Goal: Navigation & Orientation: Find specific page/section

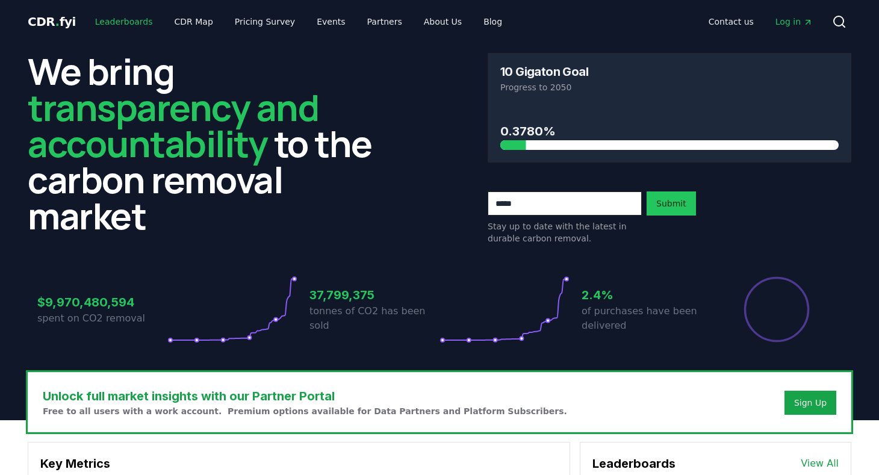
click at [127, 17] on link "Leaderboards" at bounding box center [123, 22] width 77 height 22
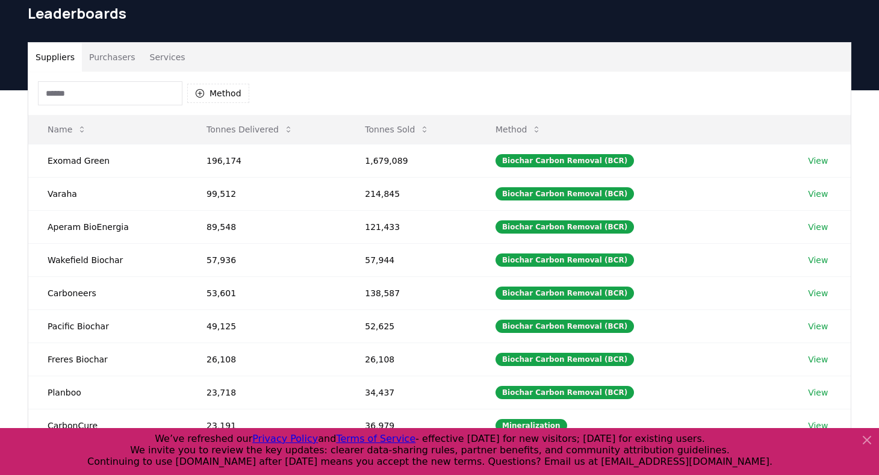
scroll to position [53, 0]
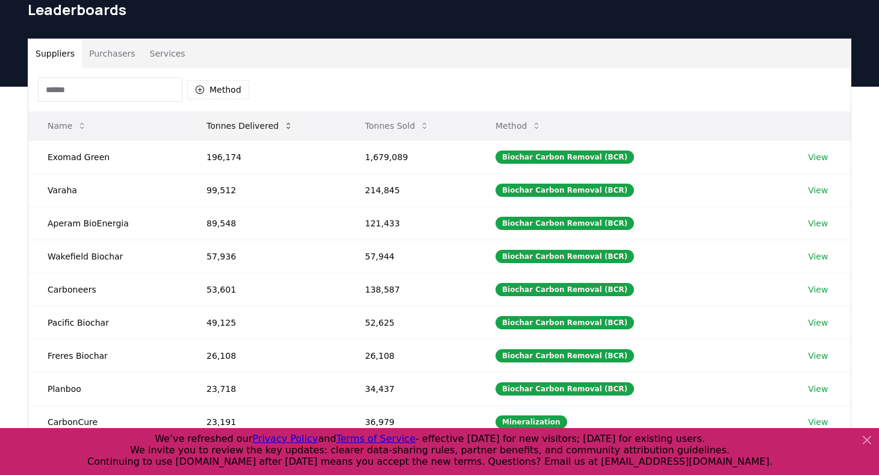
click at [265, 123] on button "Tonnes Delivered" at bounding box center [250, 126] width 106 height 24
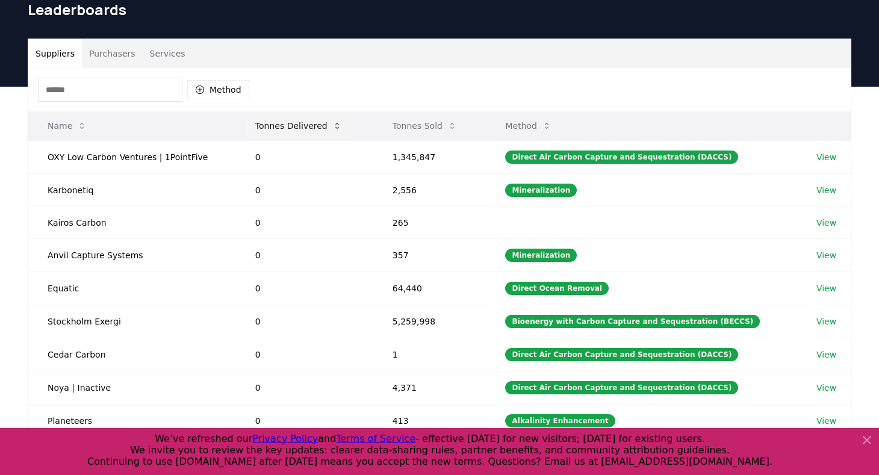
click at [265, 123] on button "Tonnes Delivered" at bounding box center [299, 126] width 106 height 24
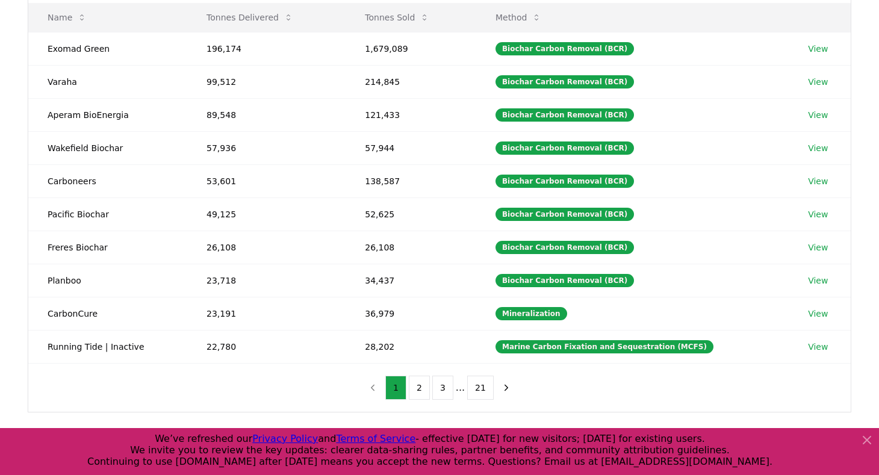
scroll to position [159, 0]
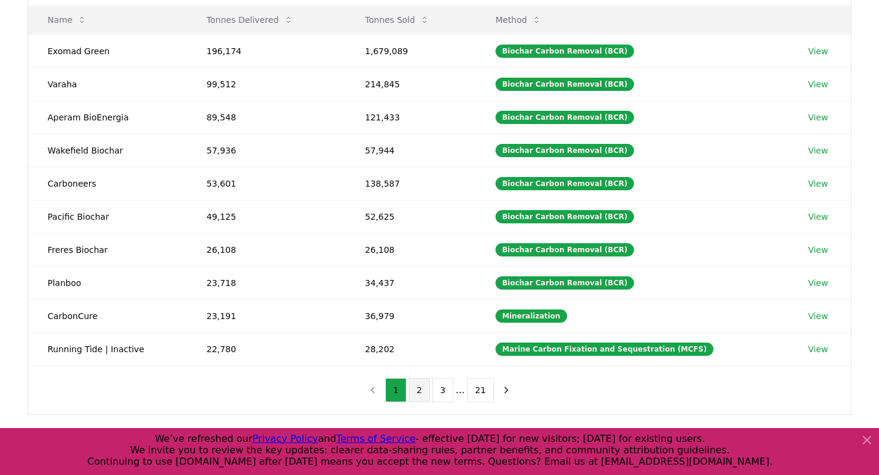
click at [427, 387] on button "2" at bounding box center [419, 390] width 21 height 24
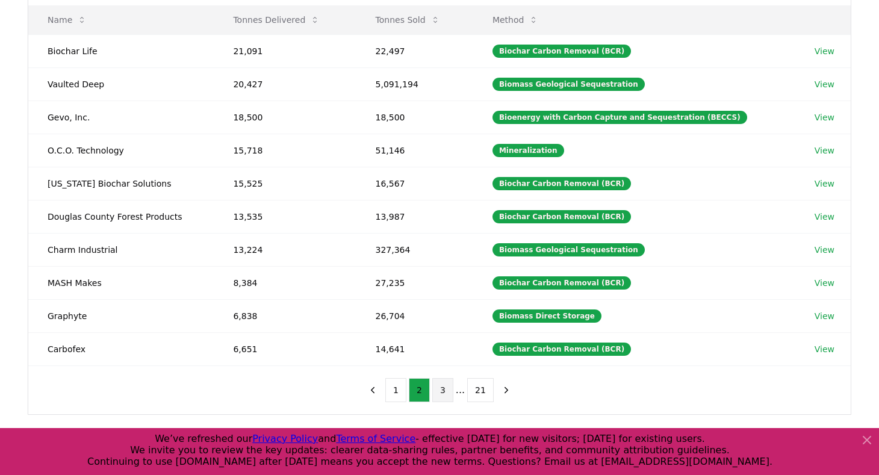
click at [444, 386] on button "3" at bounding box center [442, 390] width 21 height 24
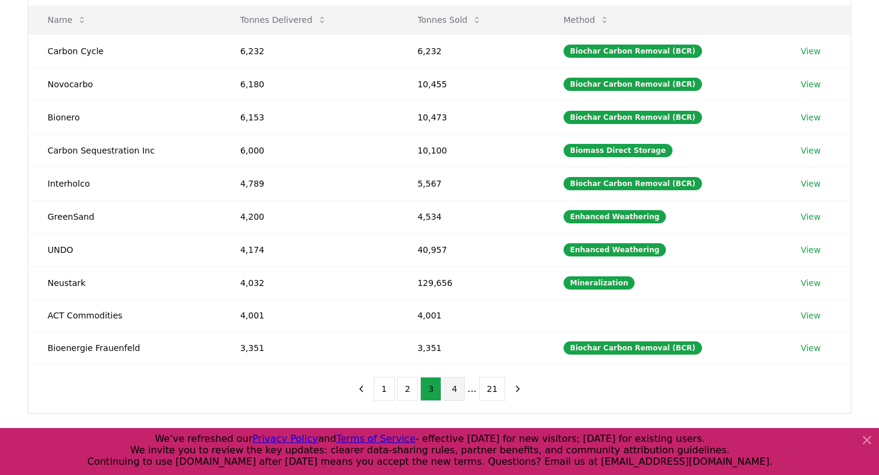
click at [454, 386] on button "4" at bounding box center [454, 389] width 21 height 24
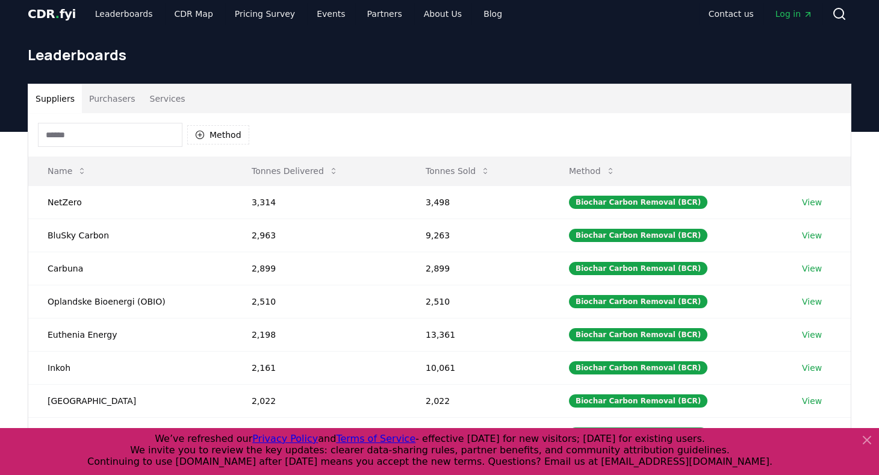
scroll to position [0, 0]
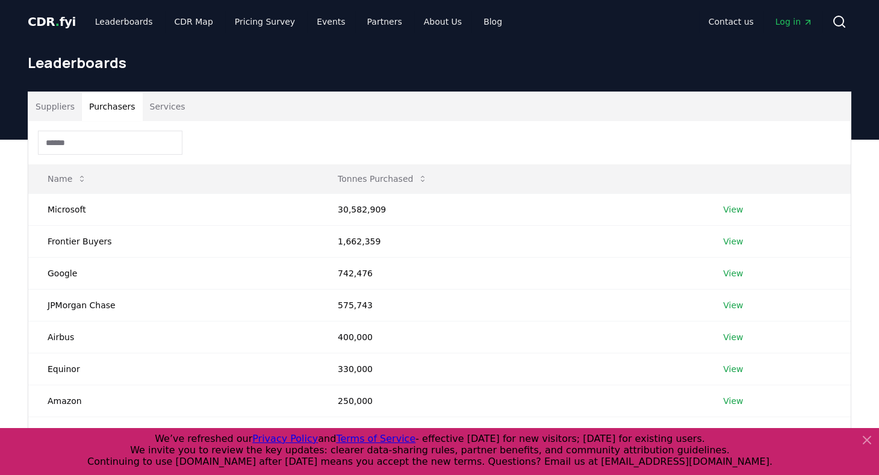
click at [127, 113] on button "Purchasers" at bounding box center [112, 106] width 61 height 29
click at [149, 109] on button "Services" at bounding box center [168, 106] width 50 height 29
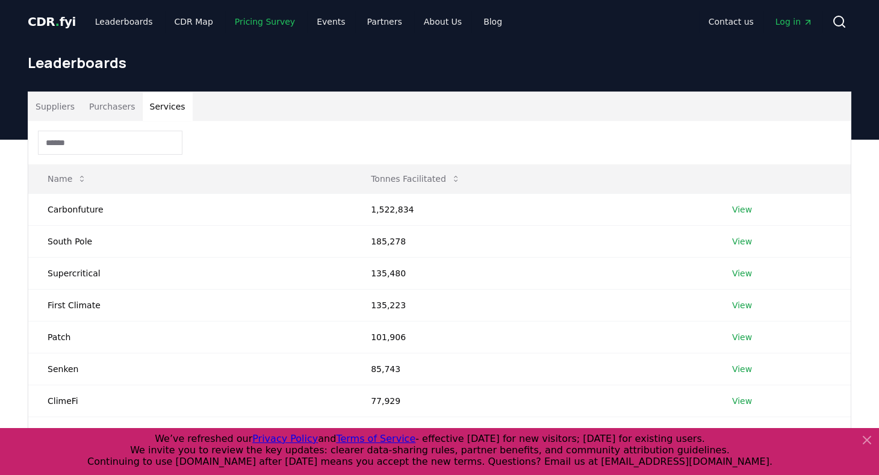
click at [268, 23] on link "Pricing Survey" at bounding box center [264, 22] width 79 height 22
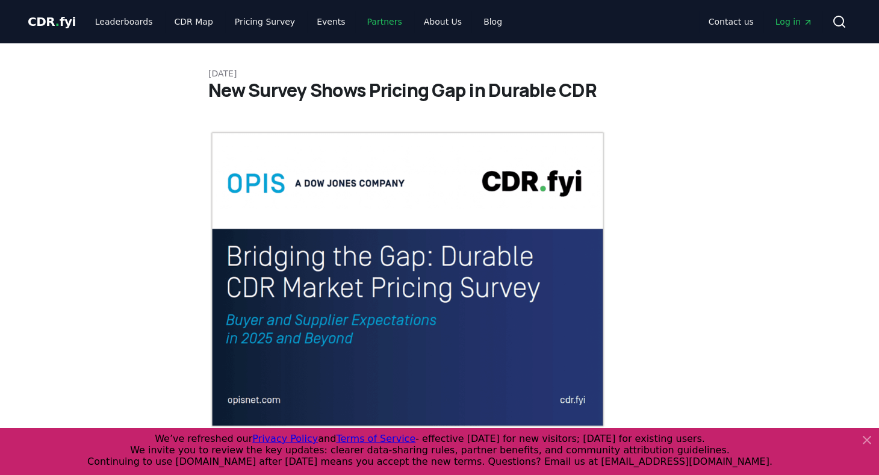
drag, startPoint x: 317, startPoint y: 25, endPoint x: 376, endPoint y: 20, distance: 59.8
click at [376, 20] on link "Partners" at bounding box center [385, 22] width 54 height 22
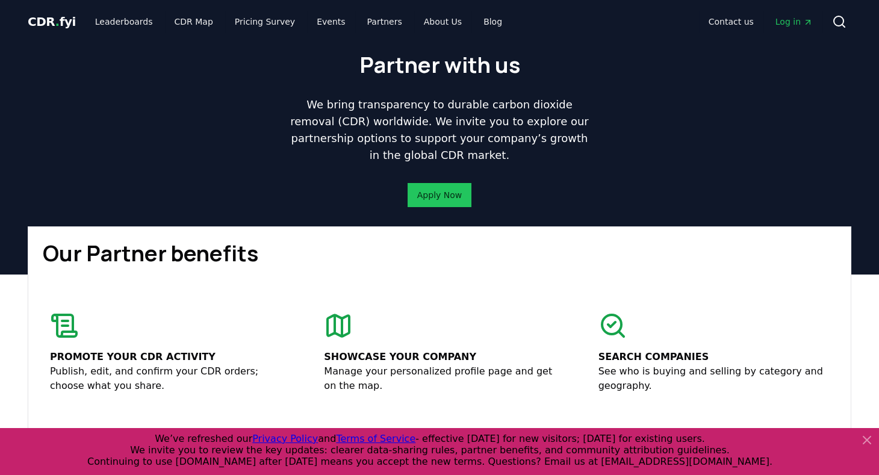
click at [415, 20] on div at bounding box center [439, 237] width 879 height 475
click at [868, 441] on icon at bounding box center [866, 439] width 7 height 7
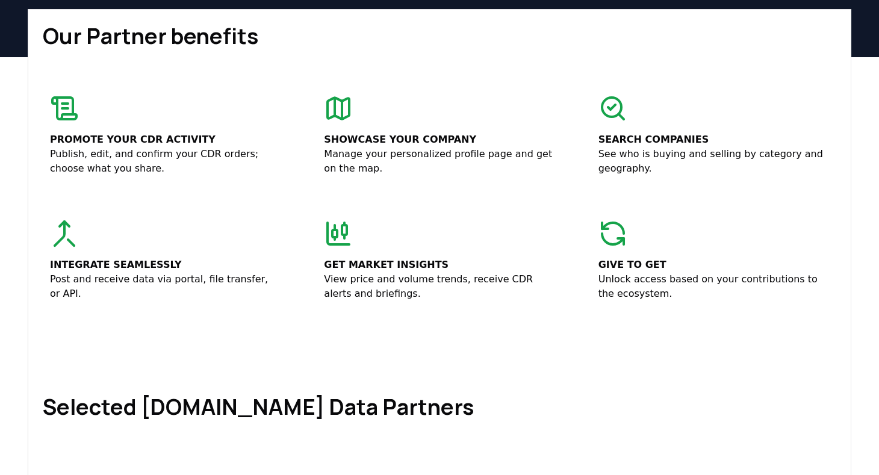
scroll to position [215, 0]
